Goal: Consume media (video, audio)

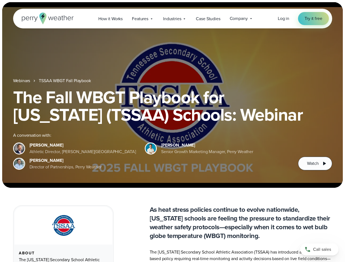
click at [172, 131] on div "The Fall WBGT Playbook for [US_STATE] (TSSAA) Schools: Webinar A conversation w…" at bounding box center [172, 130] width 319 height 82
click at [172, 19] on span "Industries" at bounding box center [172, 19] width 18 height 7
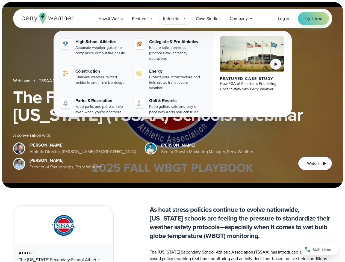
click at [172, 95] on h1 "The Fall WBGT Playbook for [US_STATE] (TSSAA) Schools: Webinar" at bounding box center [172, 106] width 319 height 35
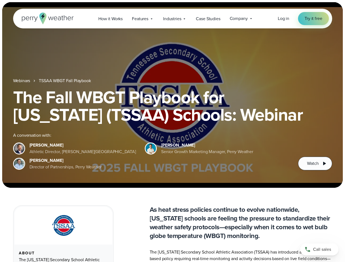
click at [65, 81] on link "TSSAA WBGT Fall Playbook" at bounding box center [65, 81] width 52 height 7
click at [315, 164] on span "Watch" at bounding box center [312, 163] width 11 height 7
